Goal: Task Accomplishment & Management: Use online tool/utility

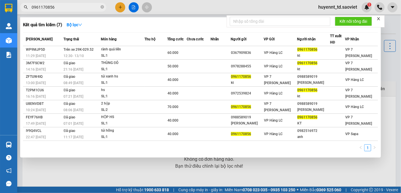
drag, startPoint x: 60, startPoint y: 7, endPoint x: 23, endPoint y: 4, distance: 37.2
click at [25, 4] on span "0961170856" at bounding box center [63, 7] width 86 height 9
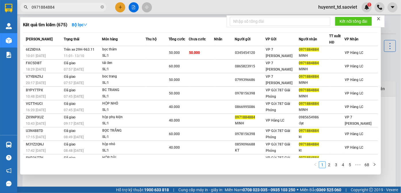
type input "0971884884"
click at [103, 7] on icon "close-circle" at bounding box center [102, 6] width 3 height 3
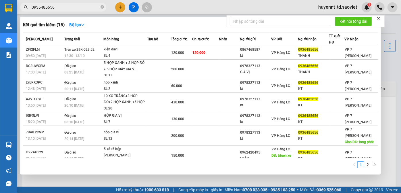
type input "0936485656"
click at [74, 5] on input "0936485656" at bounding box center [66, 7] width 68 height 6
drag, startPoint x: 102, startPoint y: 6, endPoint x: 89, endPoint y: 6, distance: 12.9
click at [102, 6] on icon "close-circle" at bounding box center [102, 6] width 3 height 3
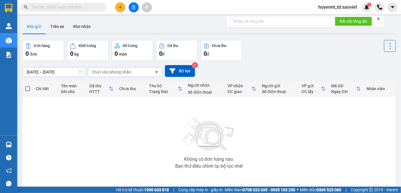
paste input "0948624668"
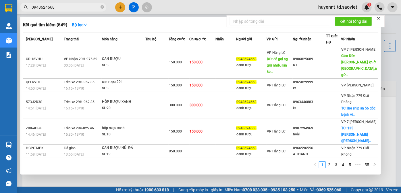
type input "0948624668"
click at [102, 7] on icon "close-circle" at bounding box center [102, 6] width 3 height 3
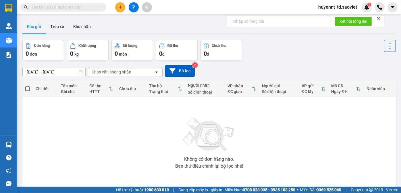
click at [86, 7] on input "text" at bounding box center [66, 7] width 68 height 6
paste input "0852696599"
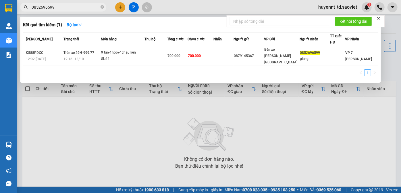
type input "0852696599"
click at [101, 7] on icon "close-circle" at bounding box center [102, 6] width 3 height 3
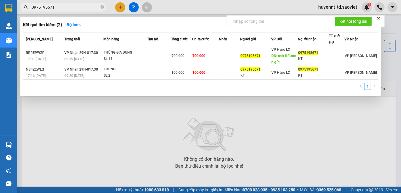
type input "0975195671"
click at [102, 6] on icon "close-circle" at bounding box center [102, 6] width 3 height 3
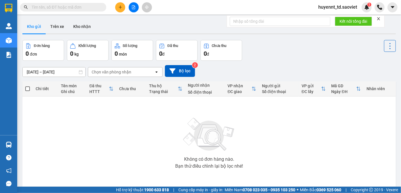
click at [91, 6] on input "text" at bounding box center [66, 7] width 68 height 6
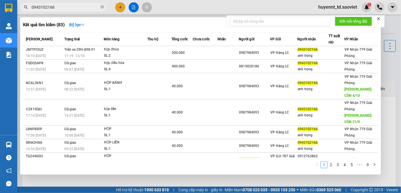
type input "0943102166"
drag, startPoint x: 102, startPoint y: 8, endPoint x: 83, endPoint y: 6, distance: 19.6
click at [89, 6] on span "0943102166" at bounding box center [63, 7] width 86 height 9
click at [83, 6] on input "0943102166" at bounding box center [66, 7] width 68 height 6
click at [103, 7] on icon "close-circle" at bounding box center [102, 6] width 3 height 3
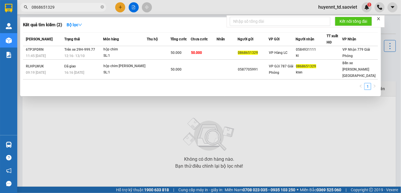
type input "0868651329"
